Goal: Task Accomplishment & Management: Use online tool/utility

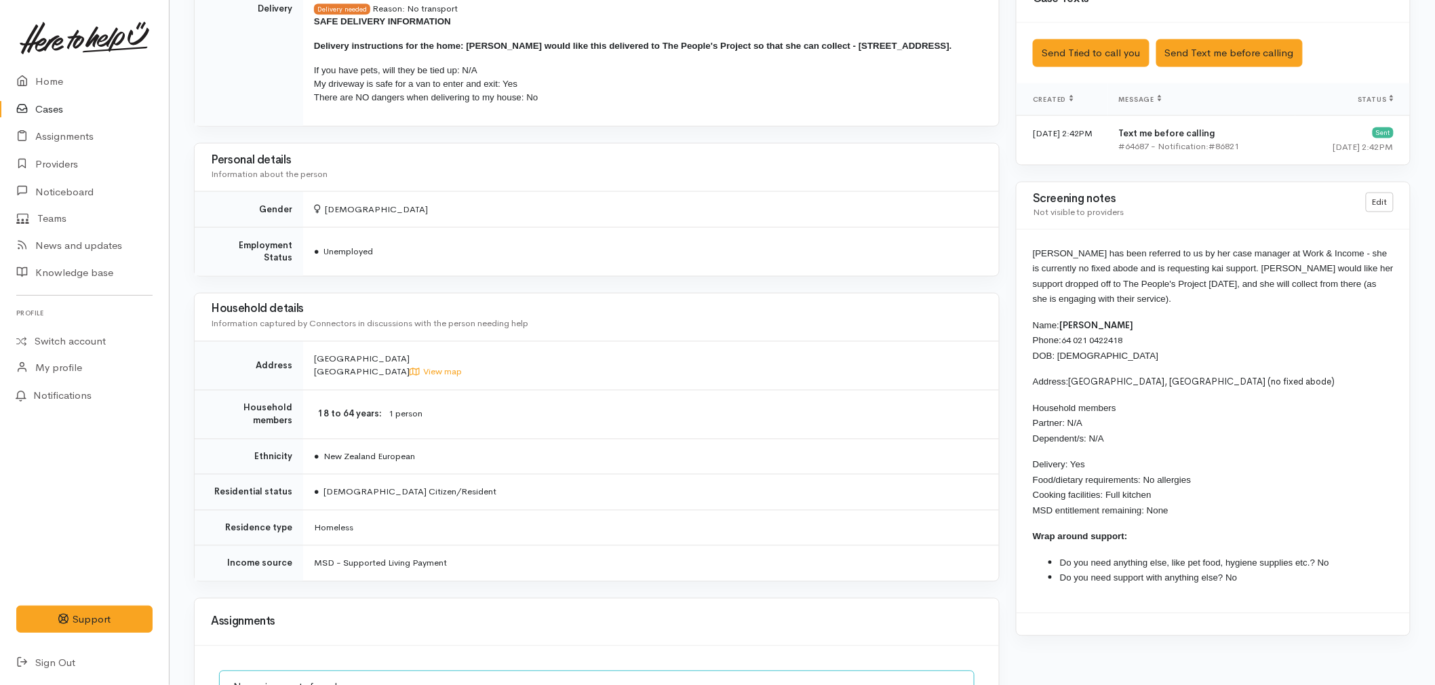
scroll to position [829, 0]
click at [62, 76] on link "Home" at bounding box center [84, 82] width 169 height 28
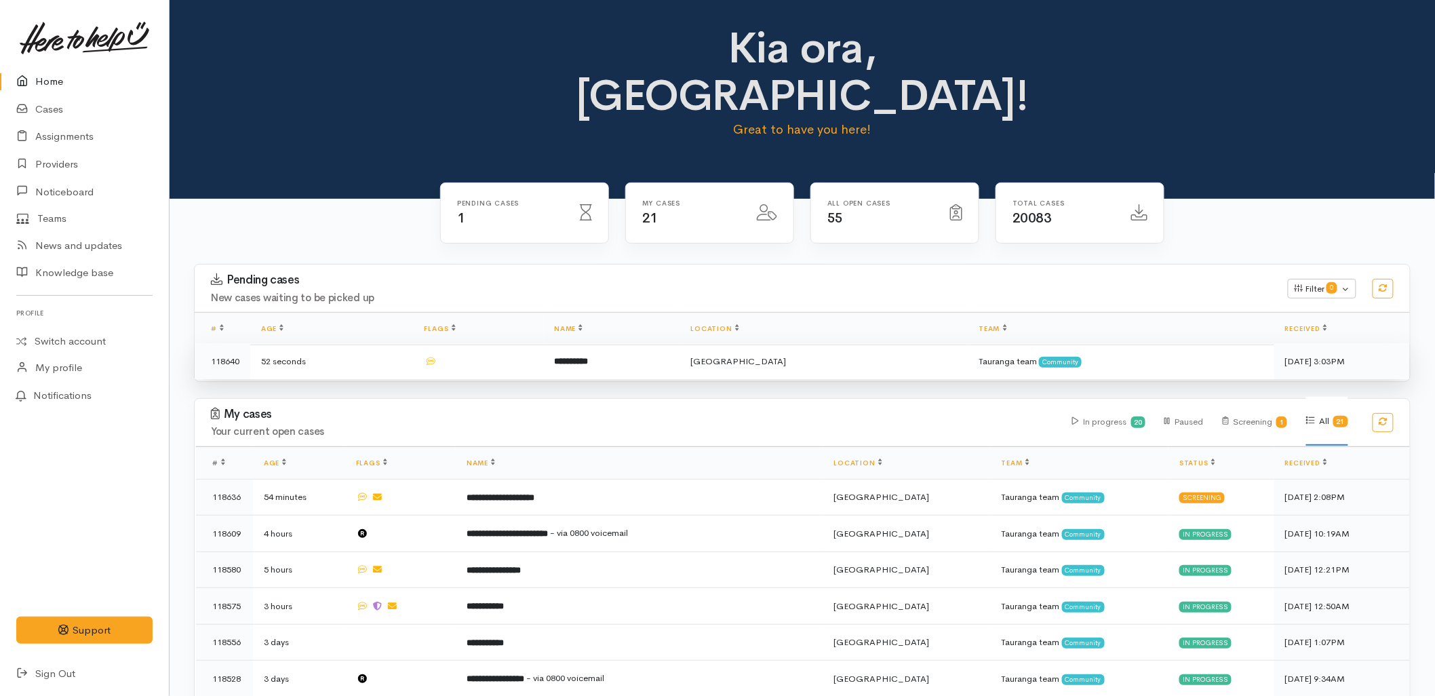
click at [575, 343] on td "**********" at bounding box center [611, 361] width 136 height 36
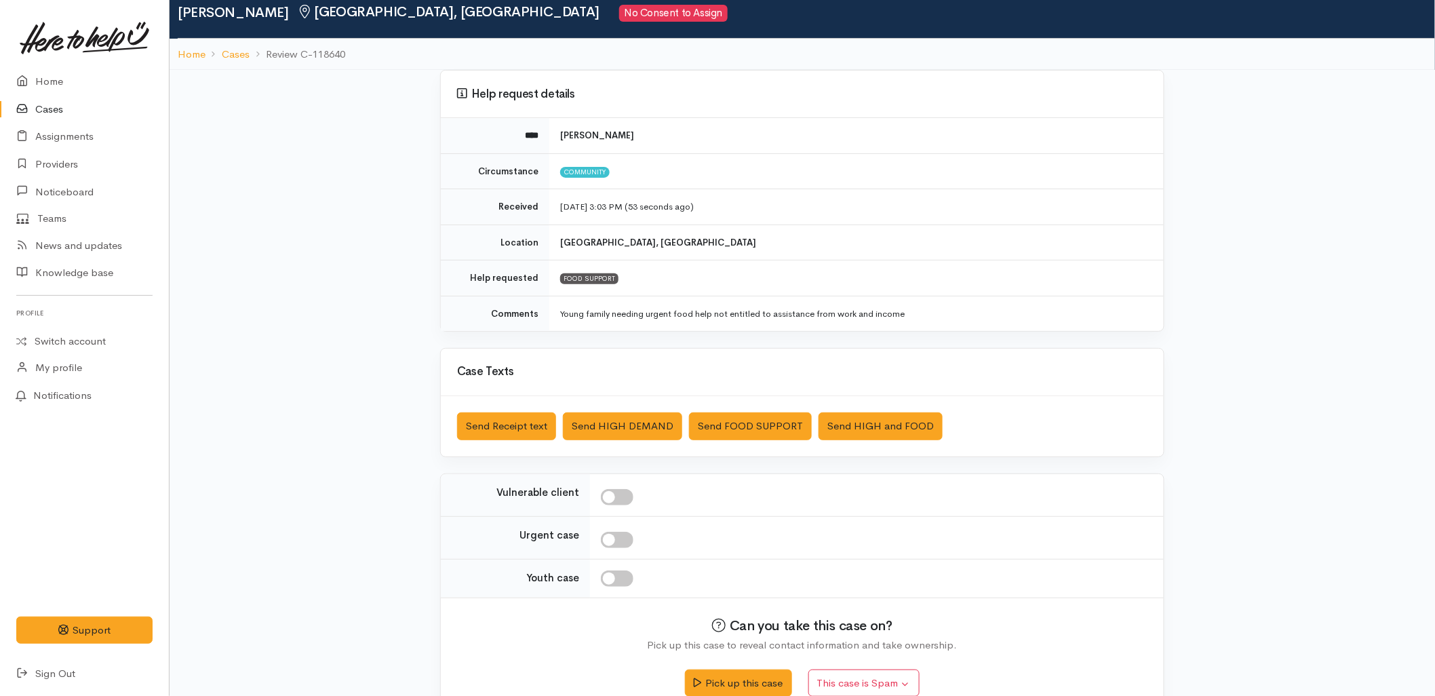
scroll to position [75, 0]
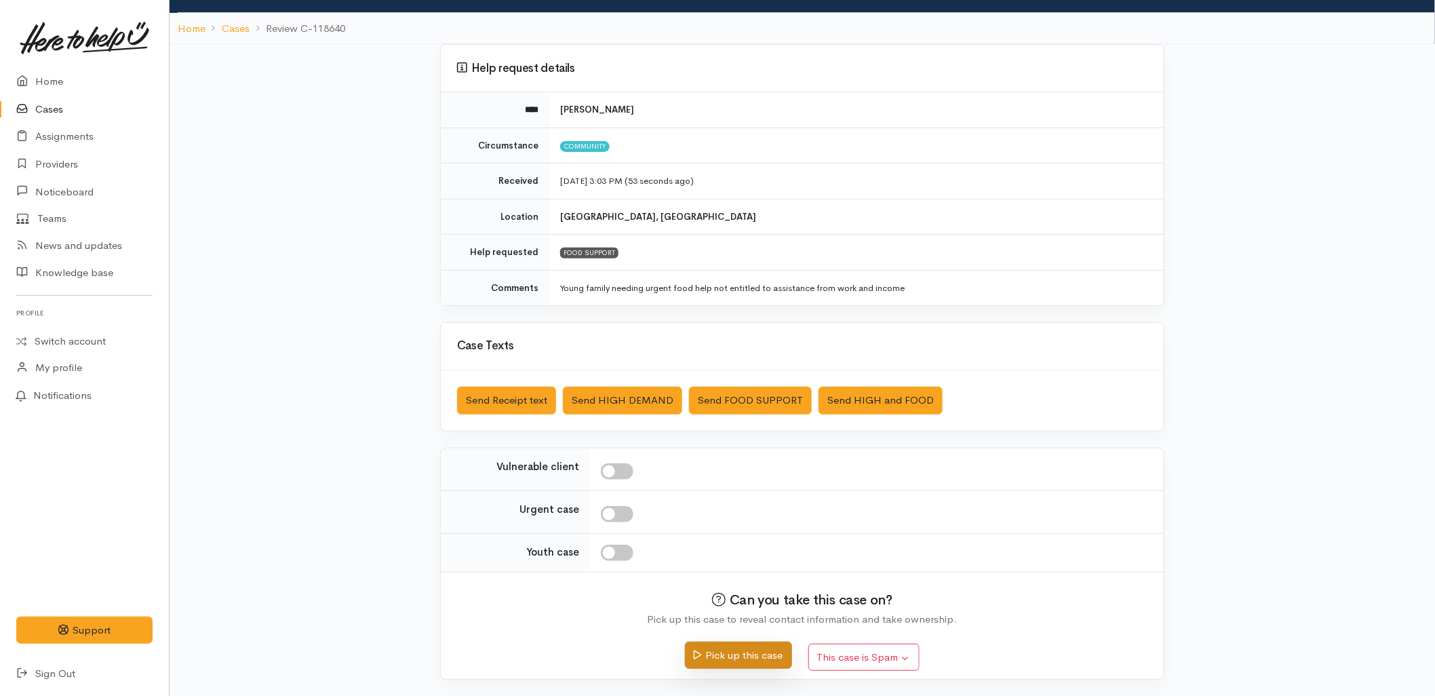
click at [716, 647] on button "Pick up this case" at bounding box center [738, 656] width 106 height 28
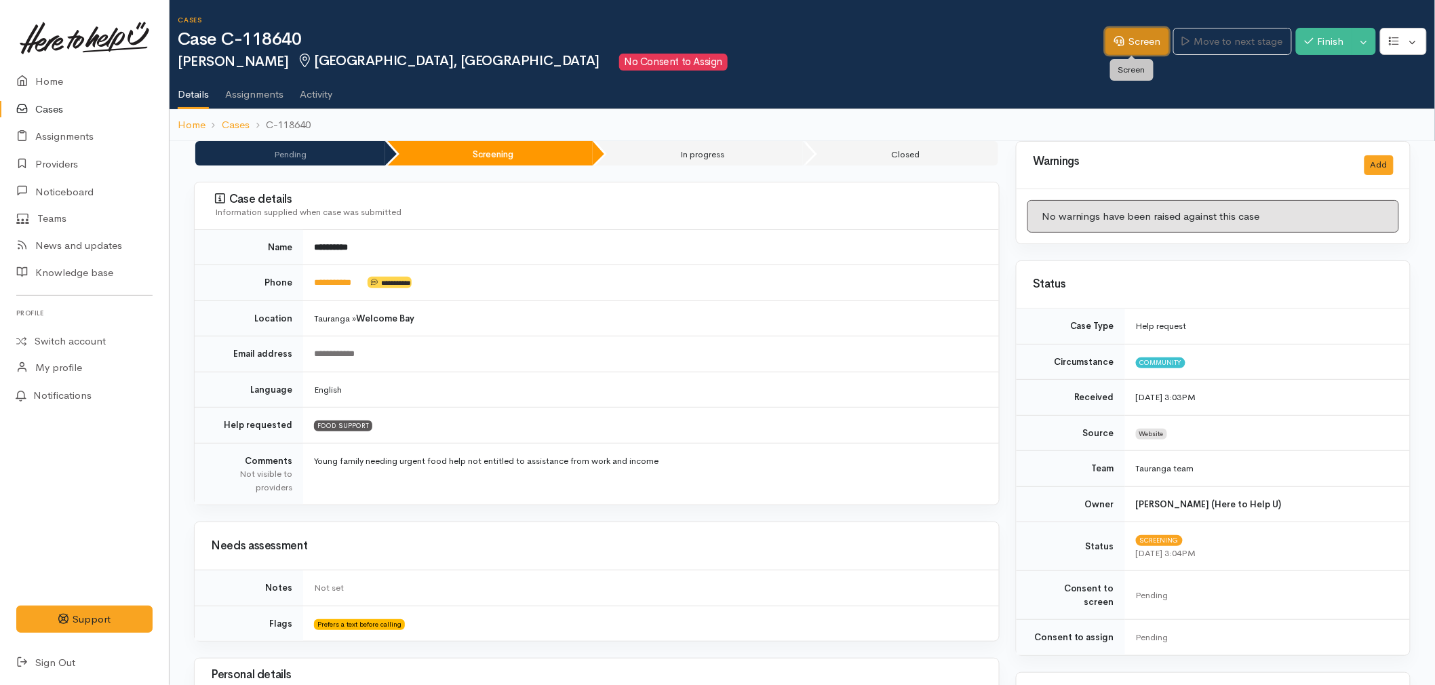
click at [1120, 36] on link "Screen" at bounding box center [1137, 42] width 64 height 28
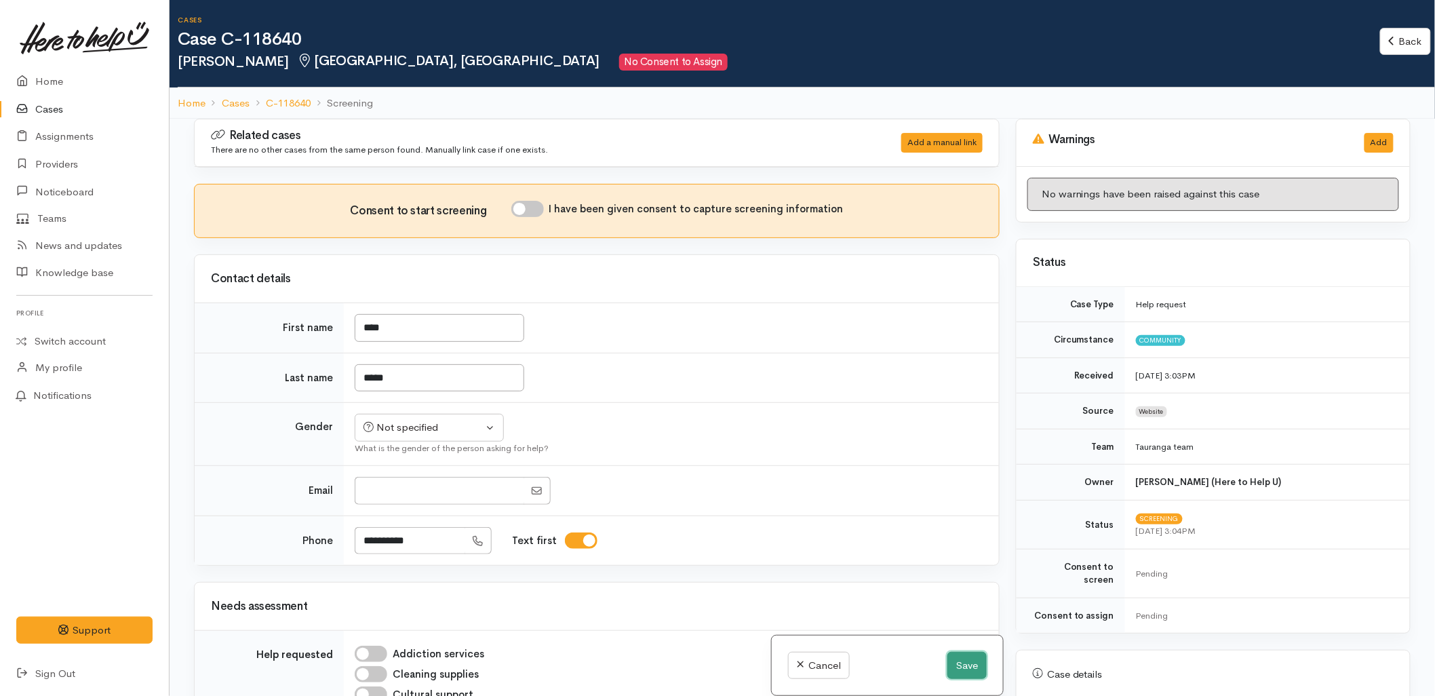
click at [977, 674] on button "Save" at bounding box center [966, 666] width 39 height 28
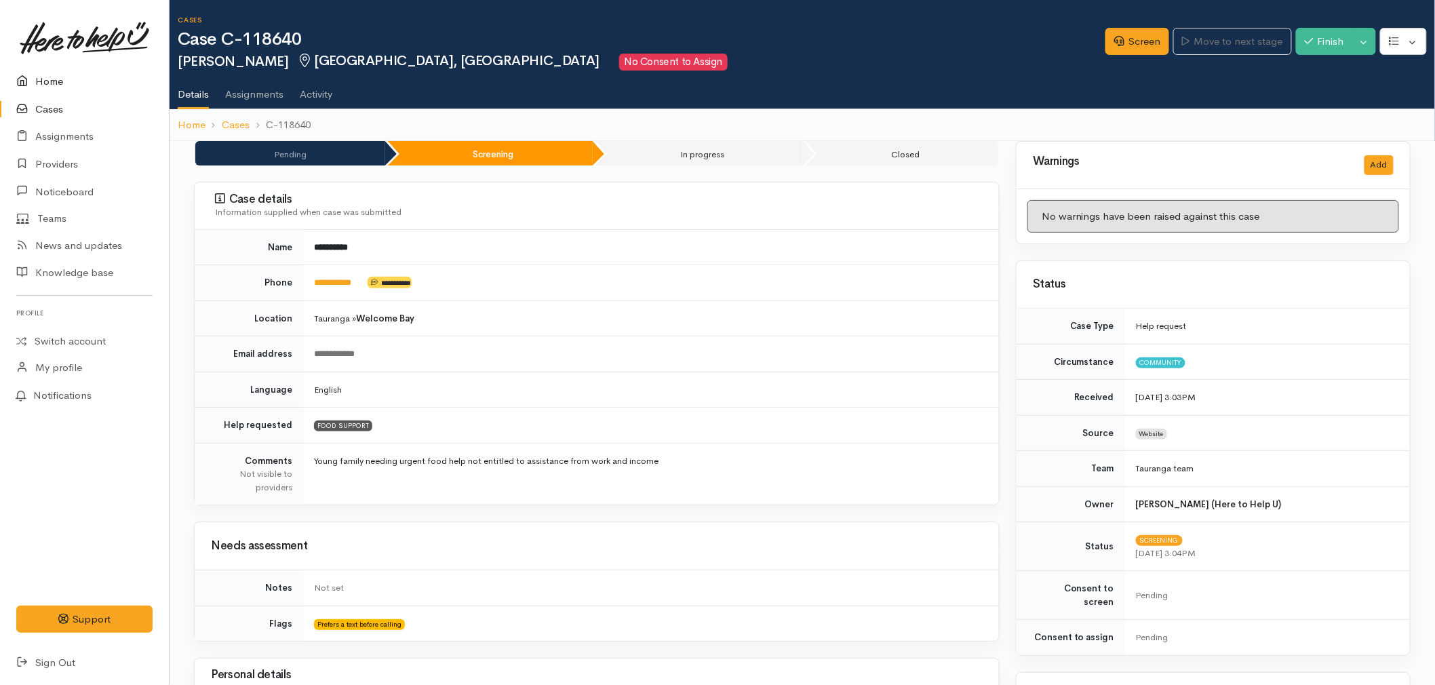
click at [37, 76] on link "Home" at bounding box center [84, 82] width 169 height 28
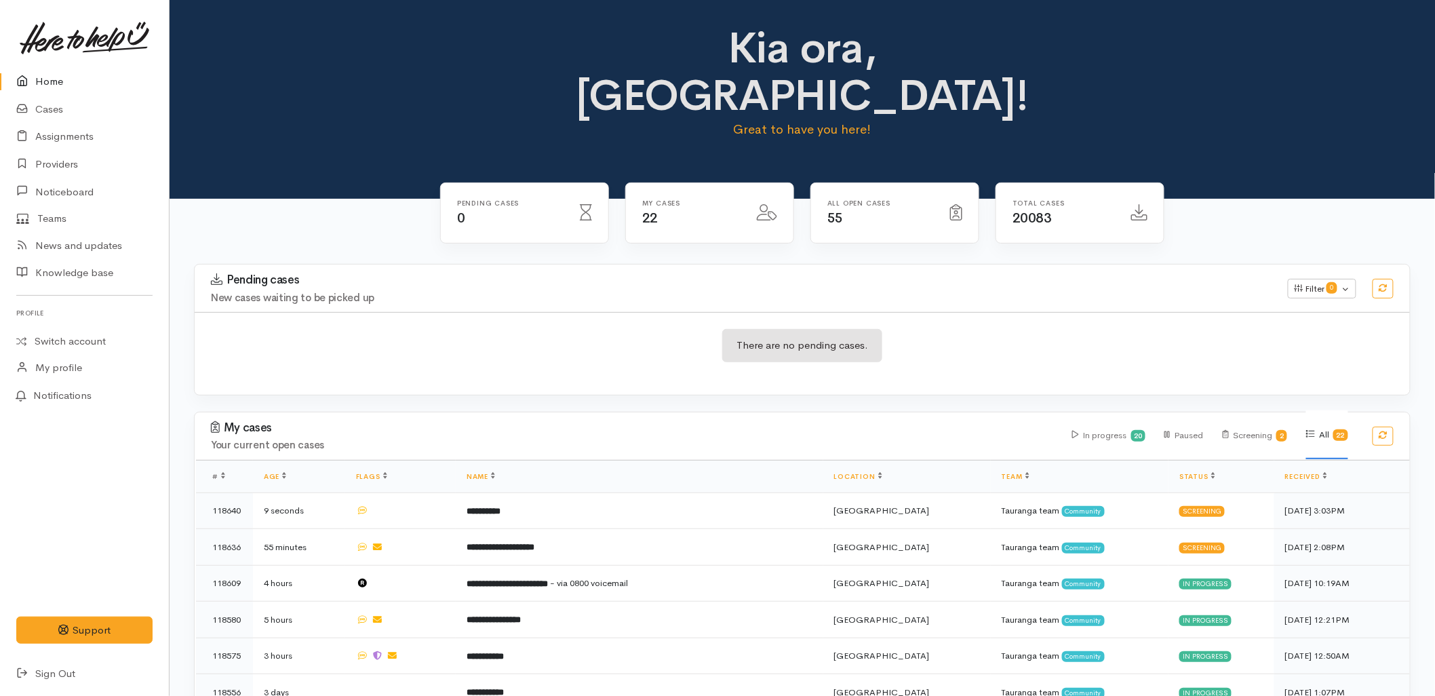
click at [498, 312] on div "There are no pending cases." at bounding box center [802, 353] width 1215 height 83
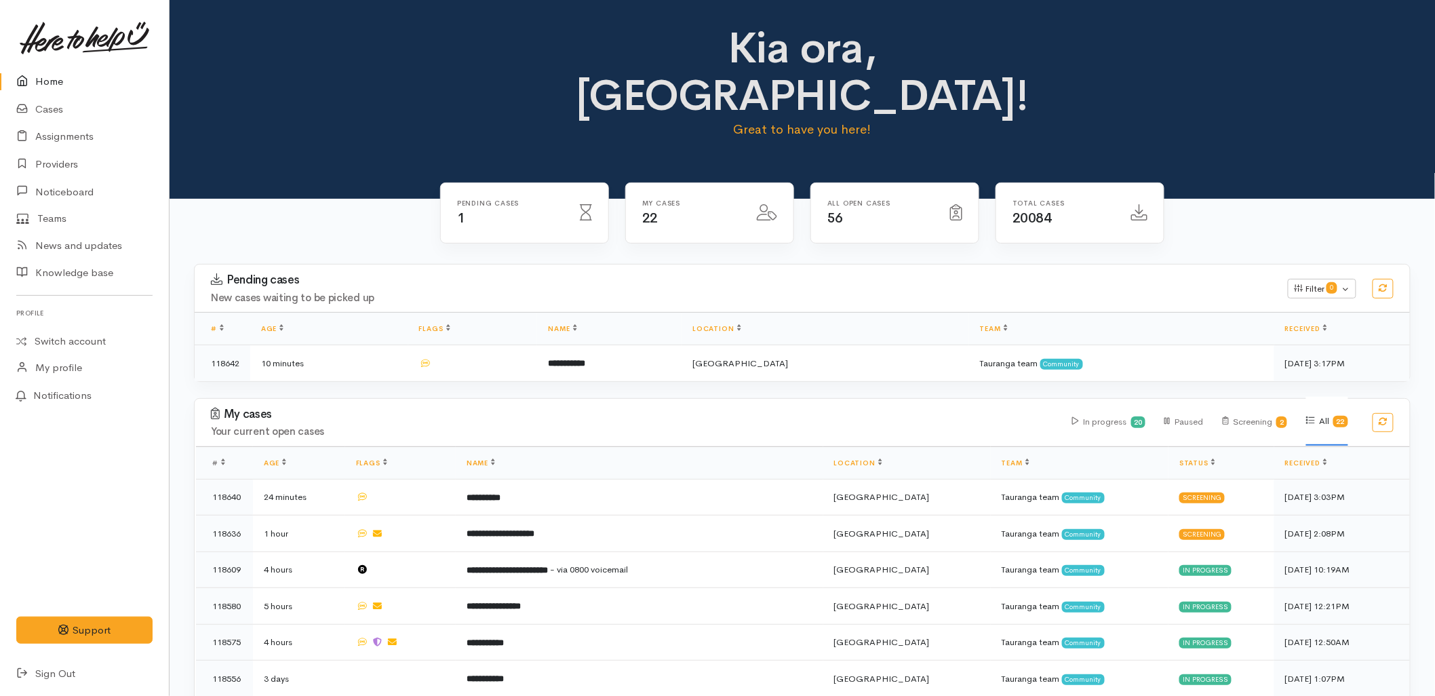
click at [51, 107] on link "Cases" at bounding box center [84, 110] width 169 height 28
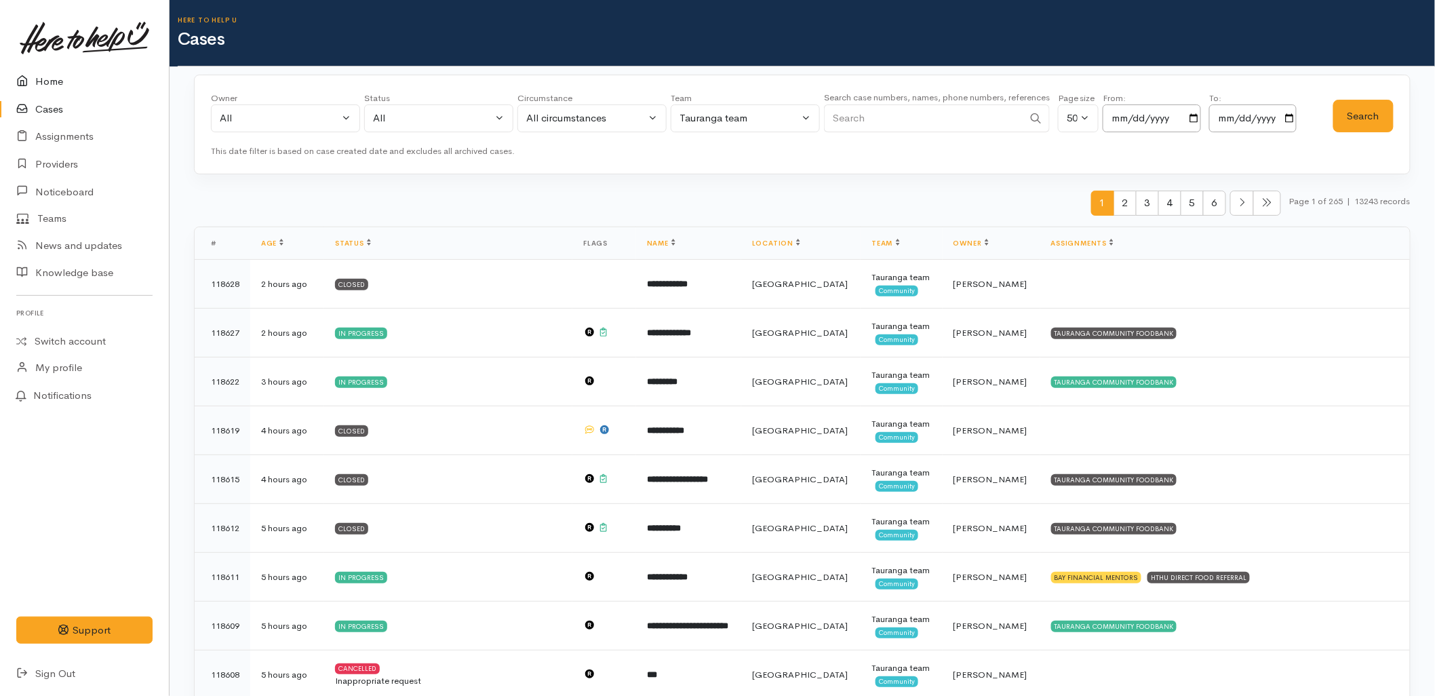
click at [37, 75] on link "Home" at bounding box center [84, 82] width 169 height 28
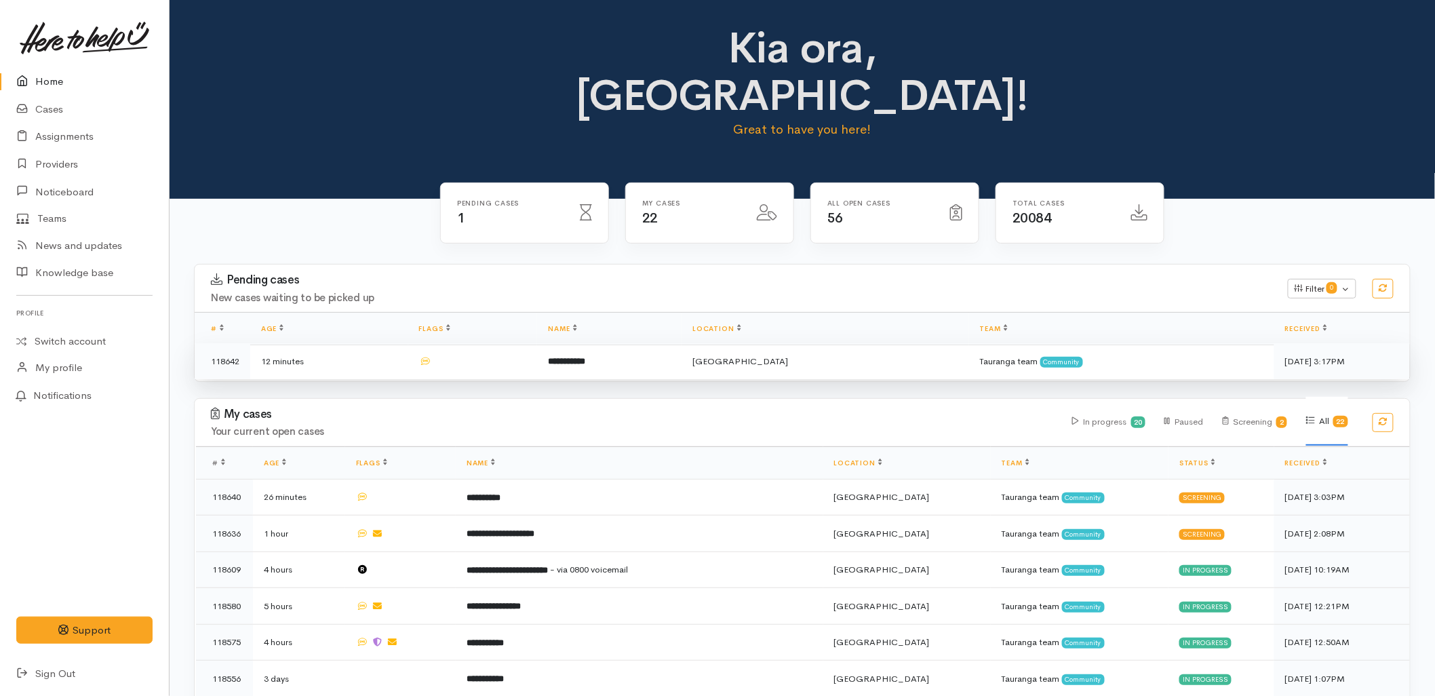
click at [579, 343] on td "**********" at bounding box center [609, 361] width 144 height 36
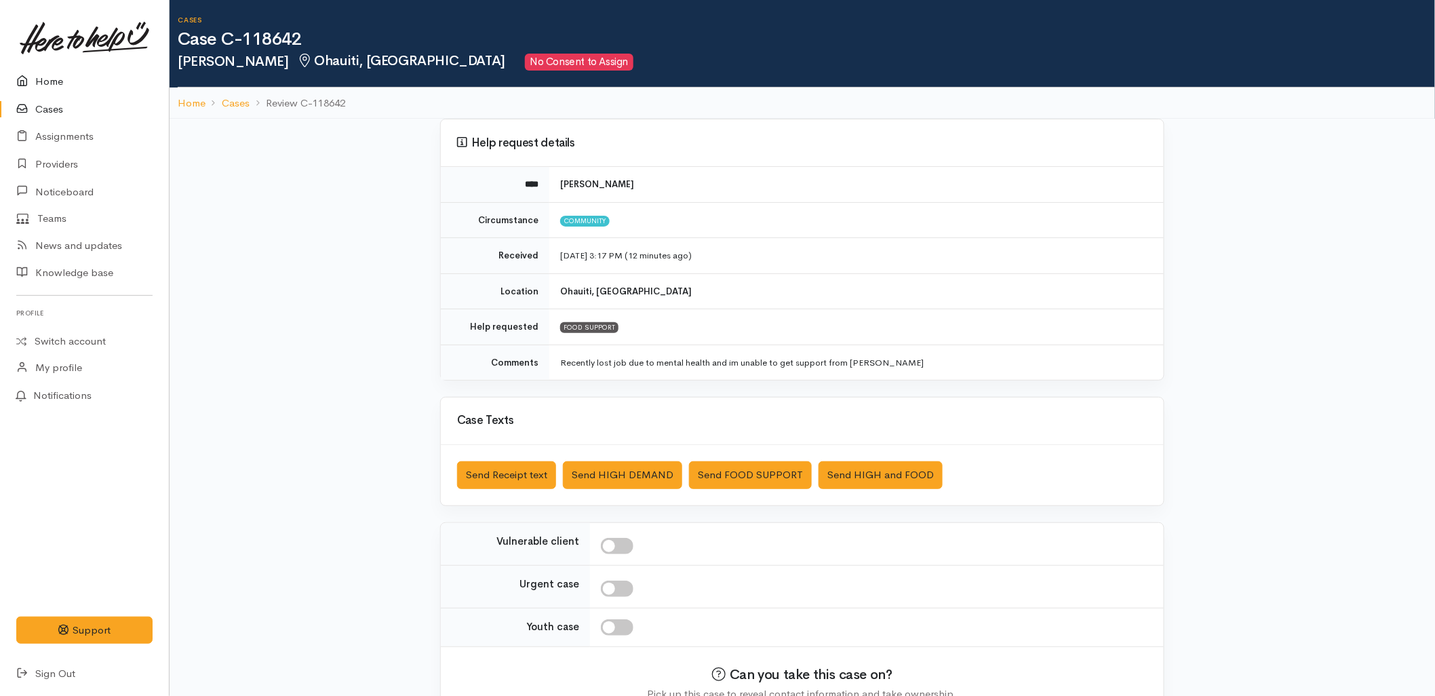
click at [75, 73] on link "Home" at bounding box center [84, 82] width 169 height 28
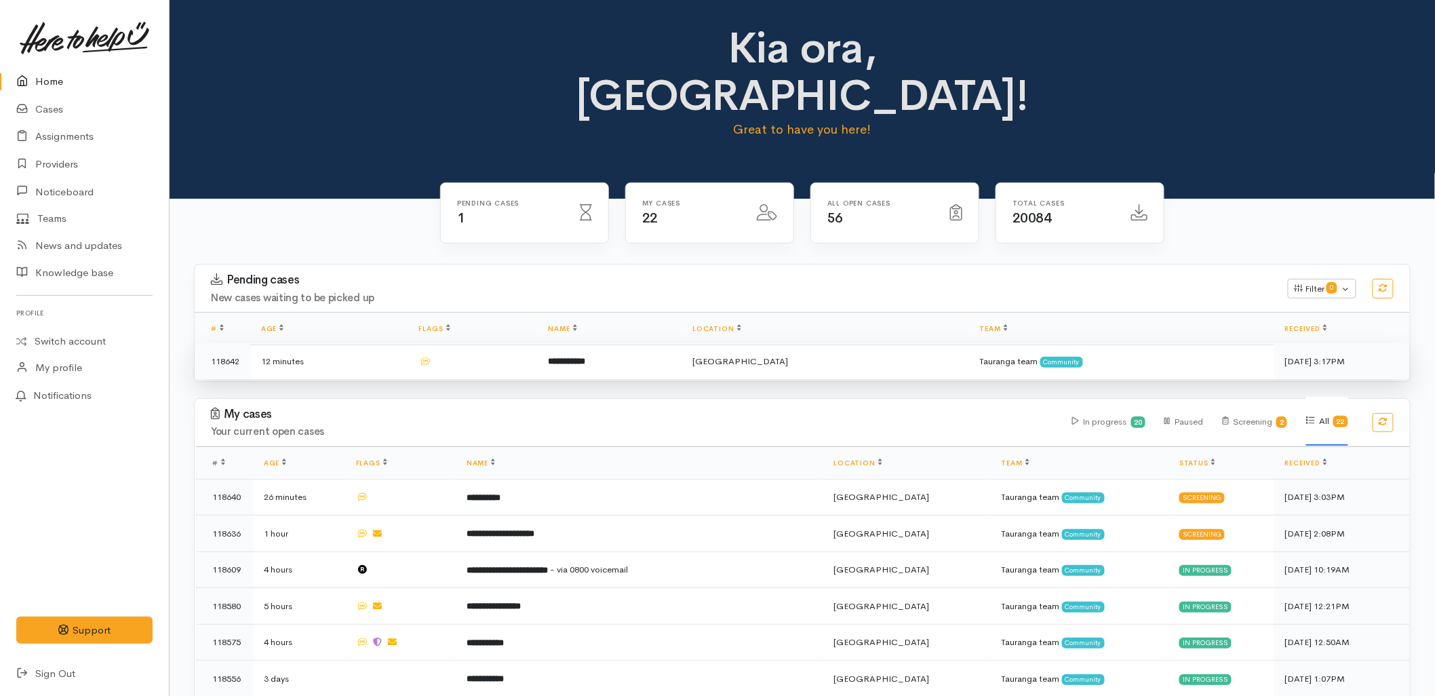
click at [604, 343] on td "**********" at bounding box center [609, 361] width 144 height 36
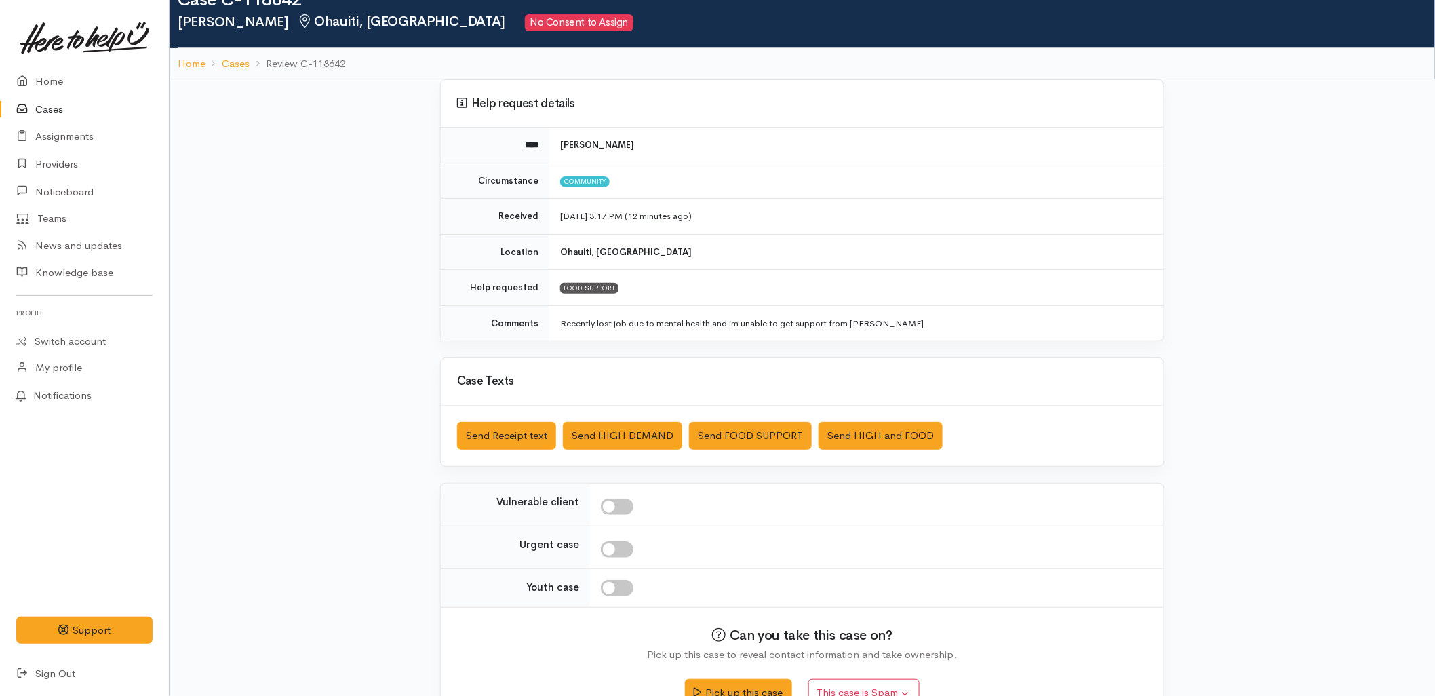
scroll to position [75, 0]
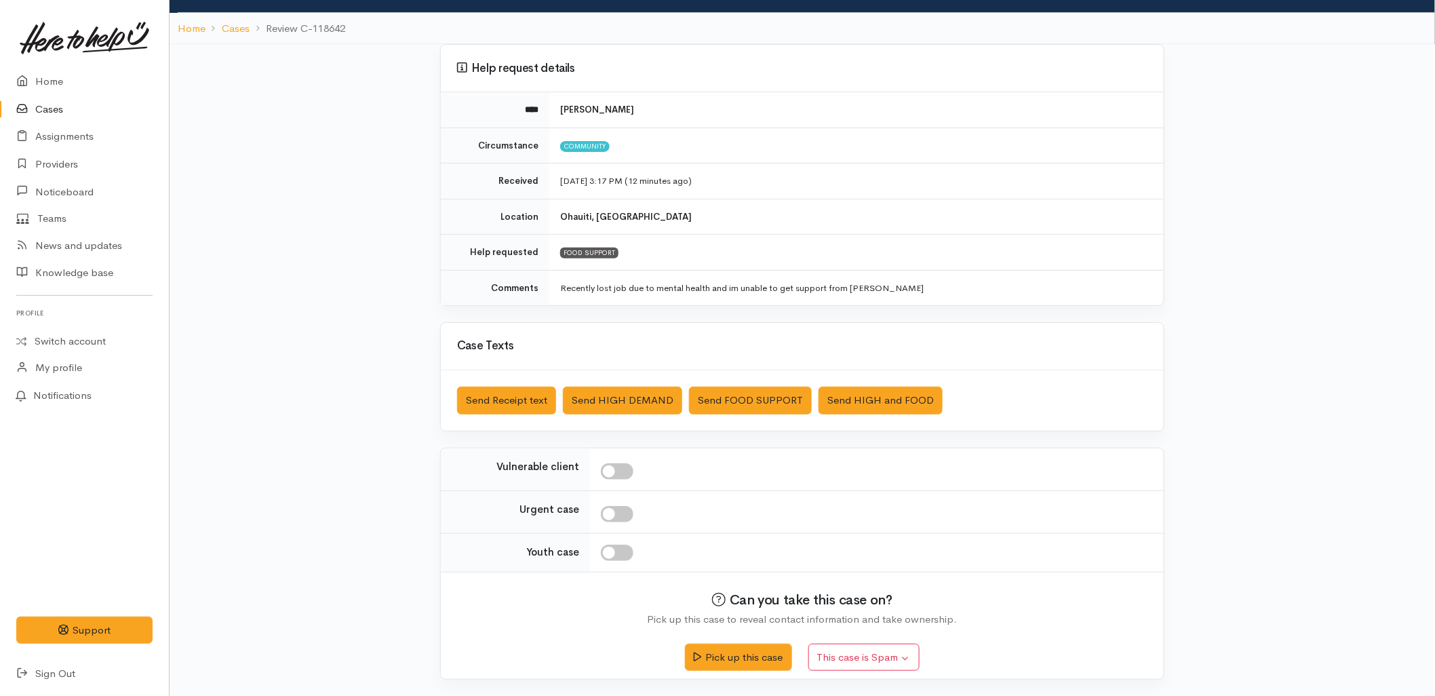
click at [50, 109] on link "Cases" at bounding box center [84, 110] width 169 height 28
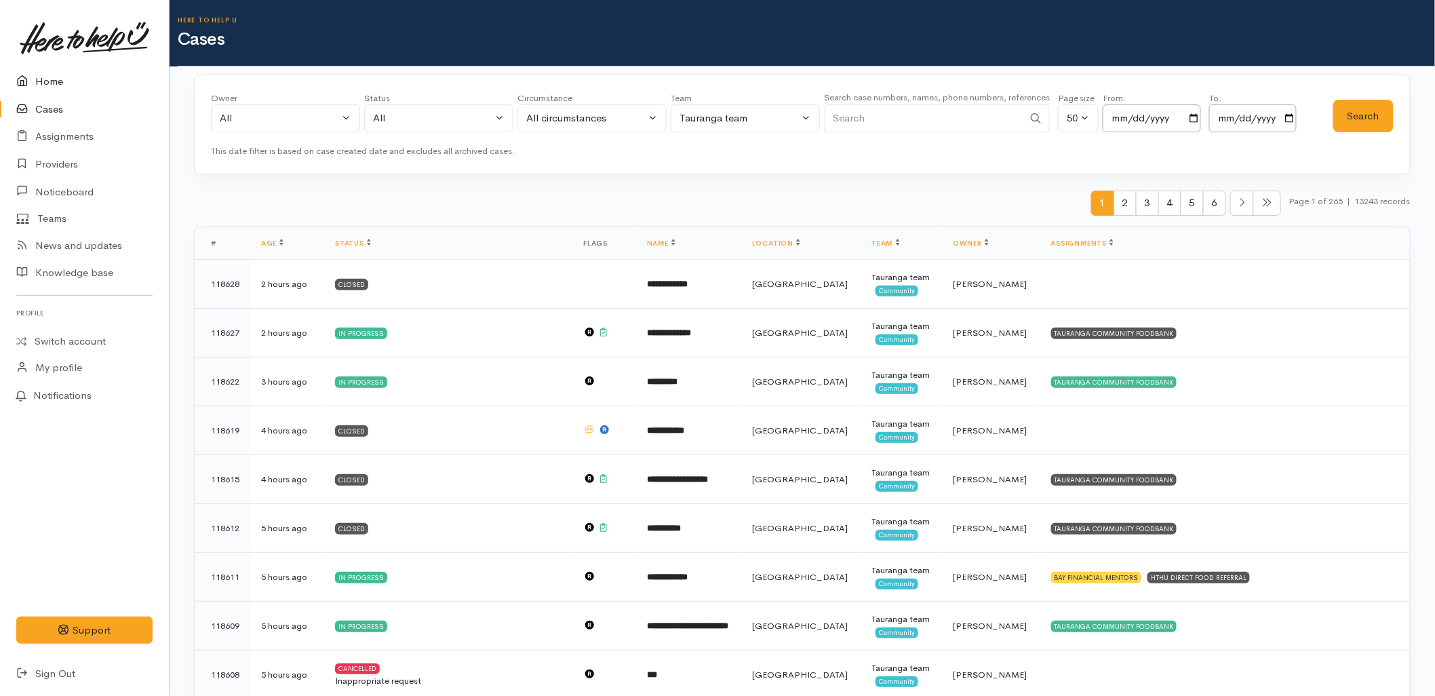
click at [57, 82] on link "Home" at bounding box center [84, 82] width 169 height 28
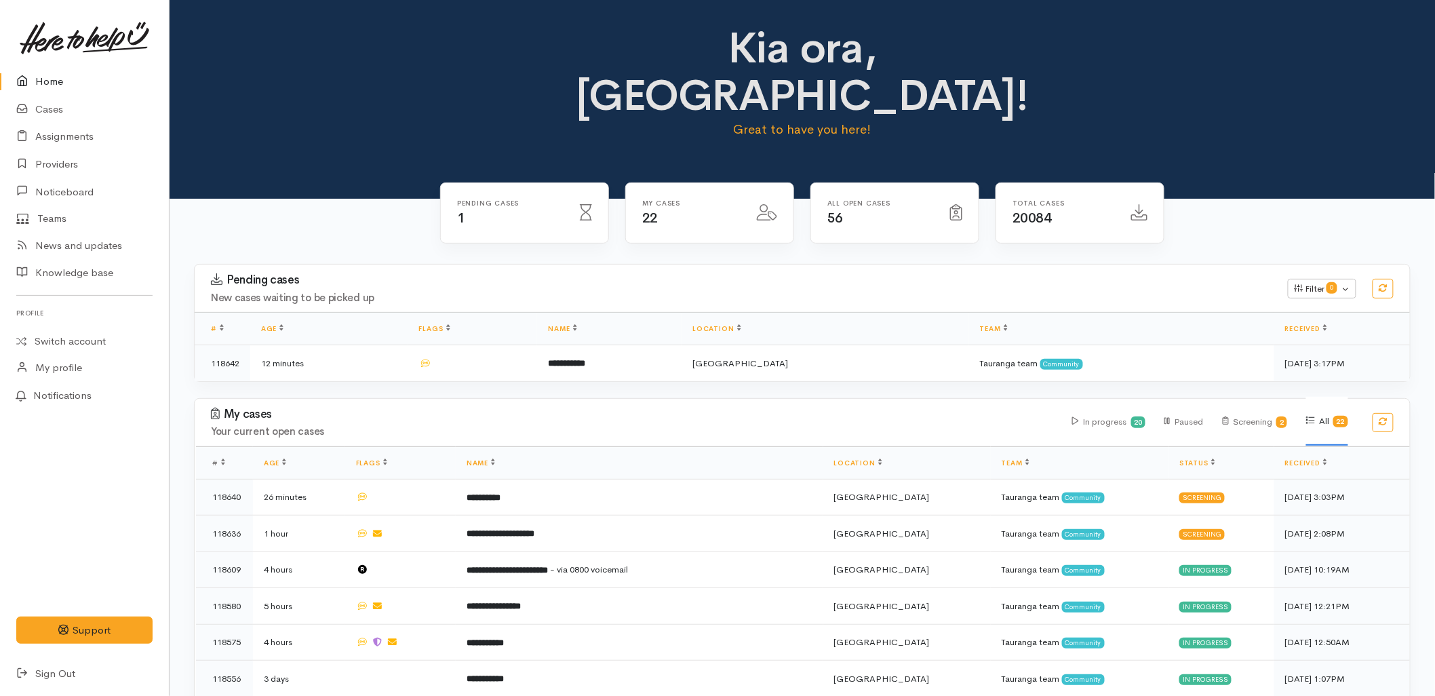
click at [334, 147] on div "Kia ora, [GEOGRAPHIC_DATA]! Great to have you here!" at bounding box center [802, 99] width 1265 height 199
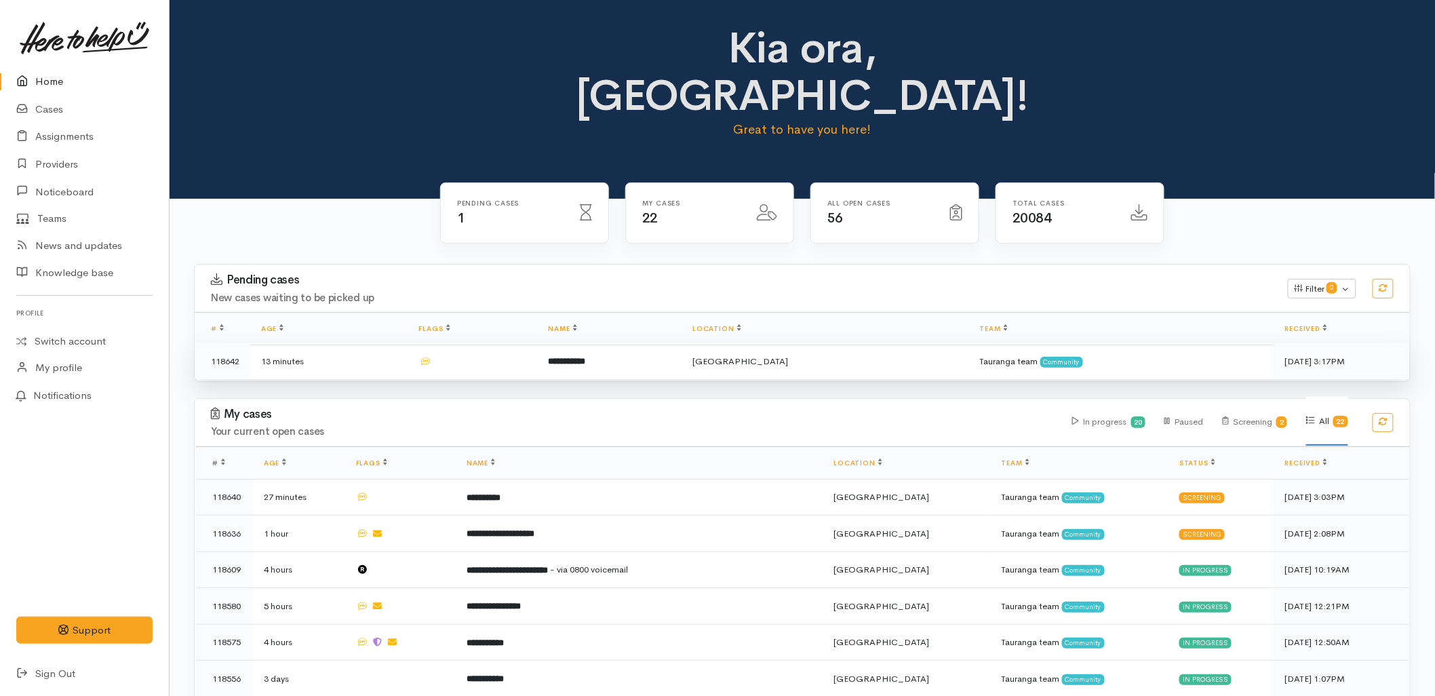
click at [585, 357] on b "**********" at bounding box center [566, 361] width 37 height 9
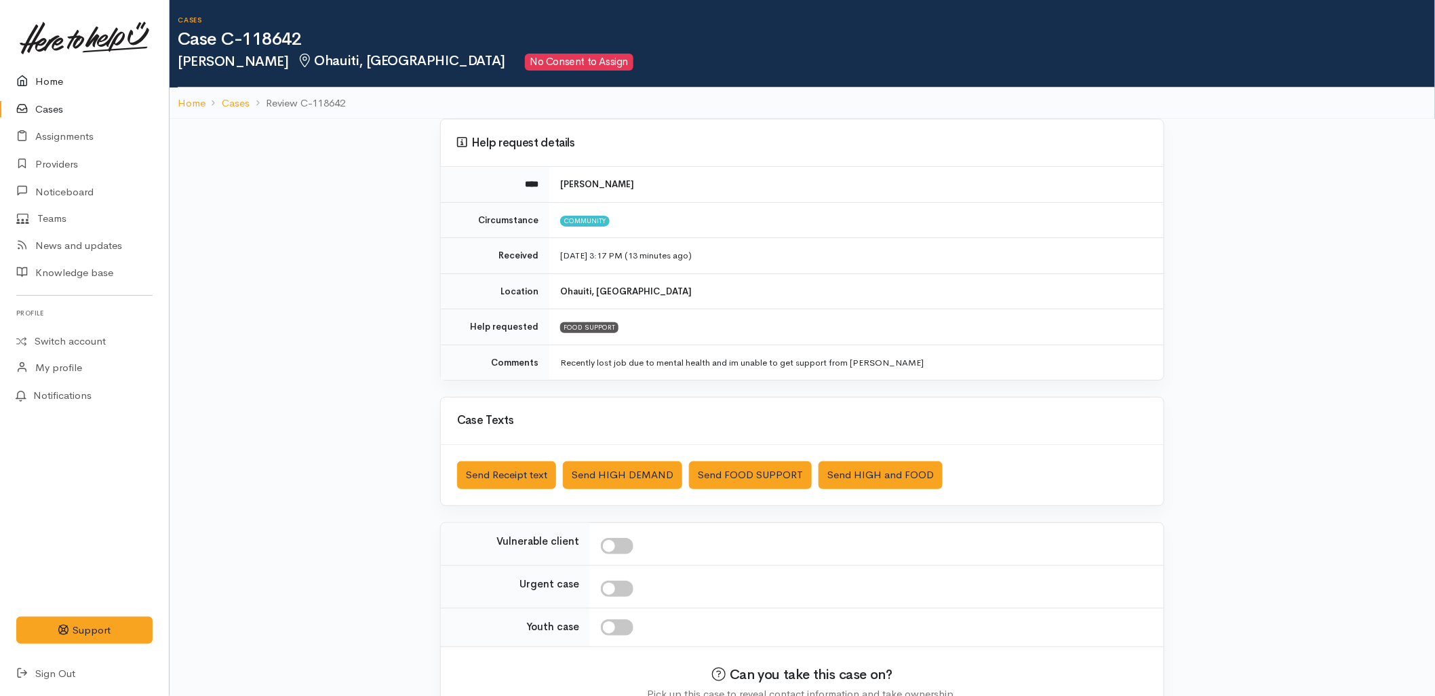
click at [45, 73] on link "Home" at bounding box center [84, 82] width 169 height 28
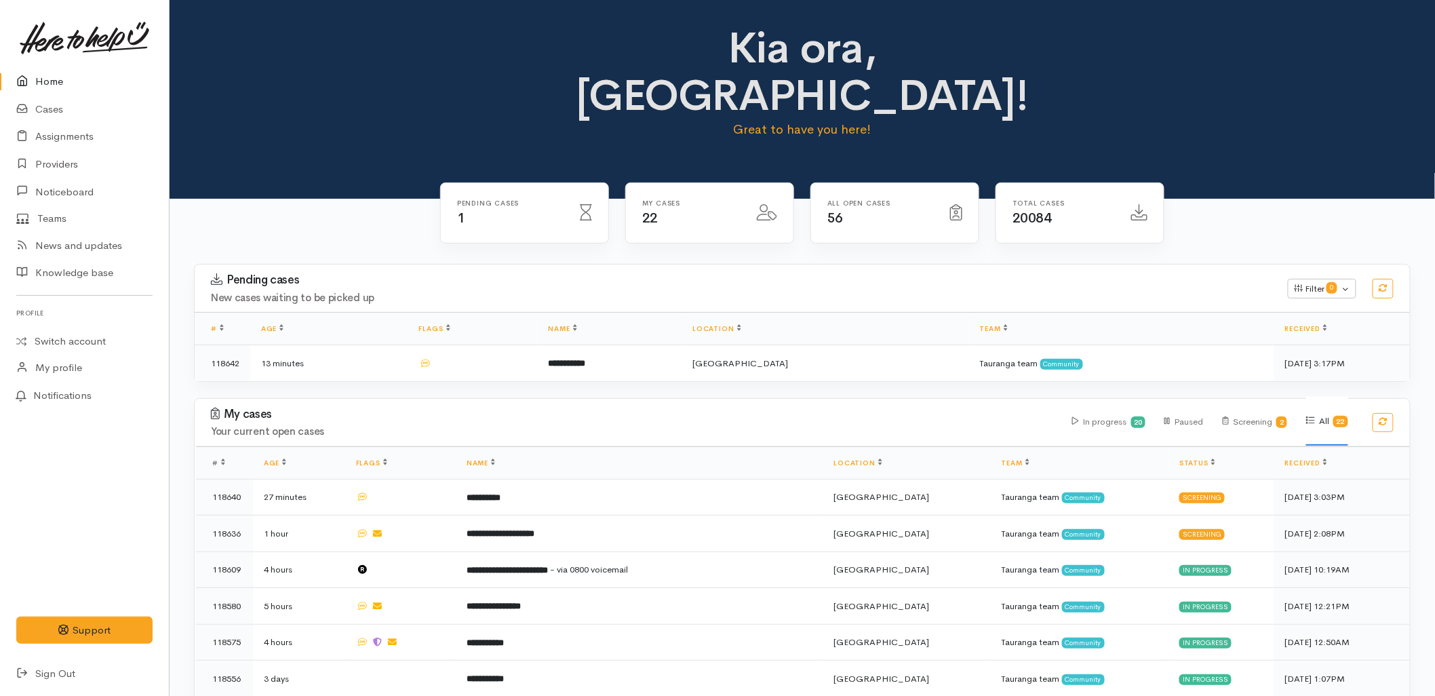
scroll to position [571, 0]
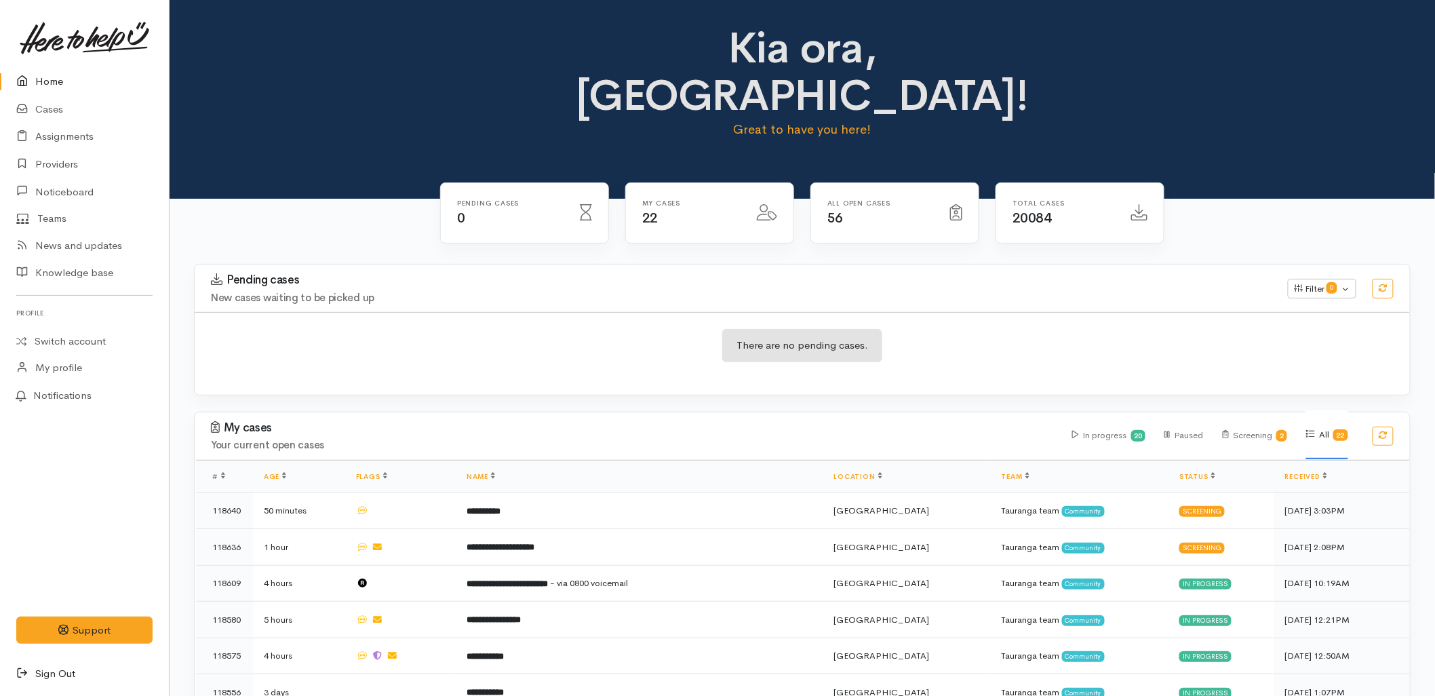
click at [22, 667] on icon at bounding box center [25, 673] width 19 height 17
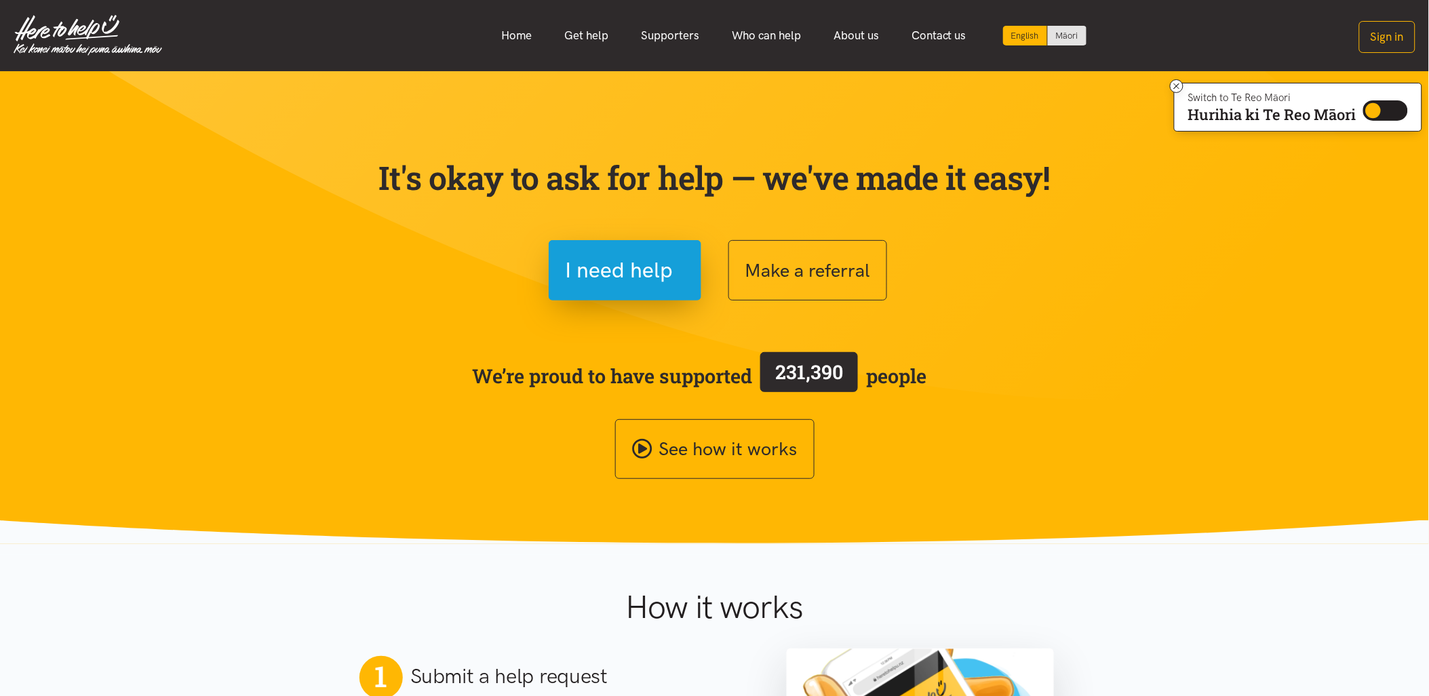
click at [1232, 505] on section "It's okay to ask for help — we've made it easy! I need help Make a referral We’…" at bounding box center [714, 307] width 1429 height 473
